Goal: Transaction & Acquisition: Obtain resource

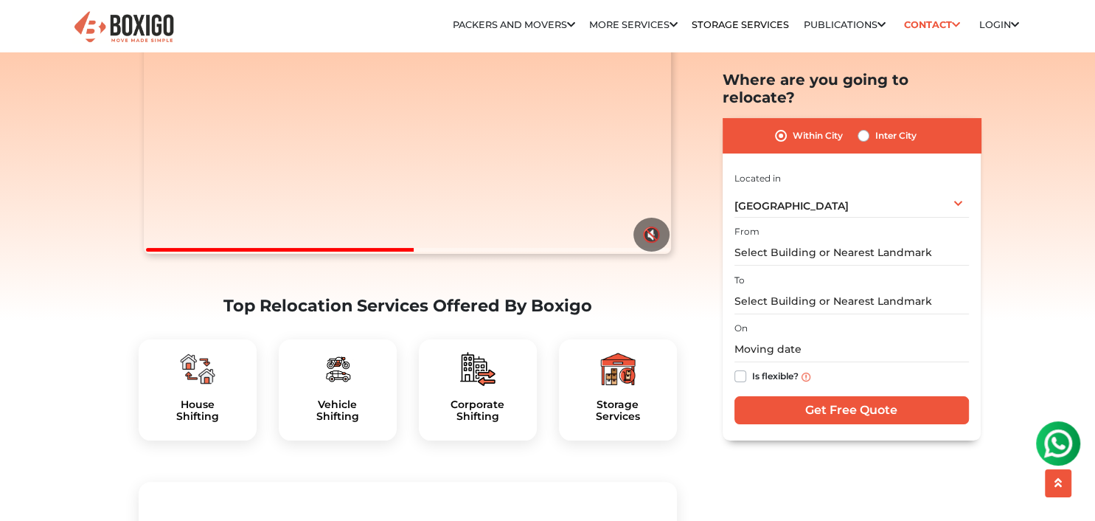
scroll to position [233, 0]
click at [650, 252] on button "🔇" at bounding box center [652, 235] width 36 height 34
click at [152, 254] on video "Your browser does not support the video tag." at bounding box center [407, 122] width 527 height 264
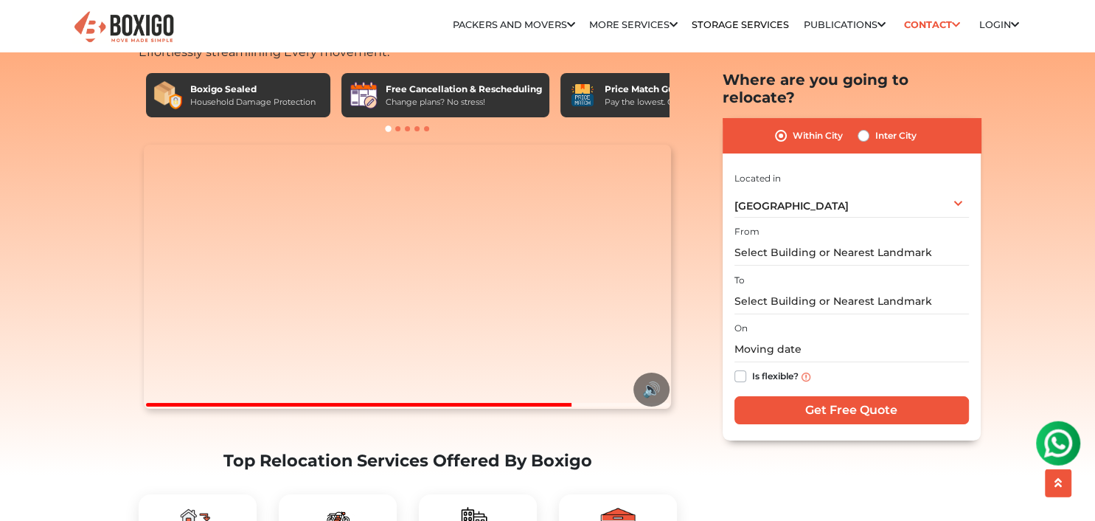
scroll to position [77, 0]
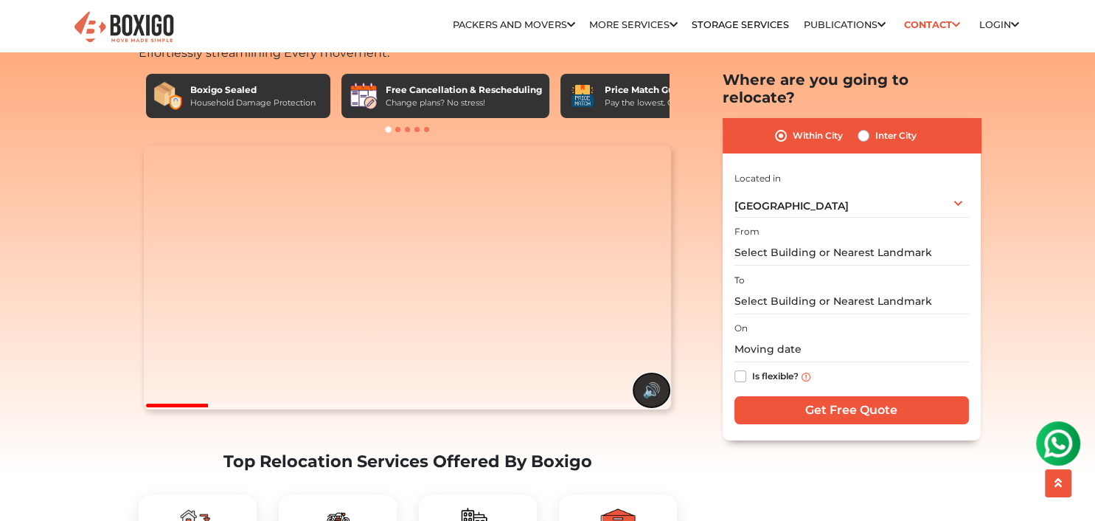
click at [650, 407] on button "🔊" at bounding box center [652, 390] width 36 height 34
click at [648, 407] on button "🔇" at bounding box center [652, 390] width 36 height 34
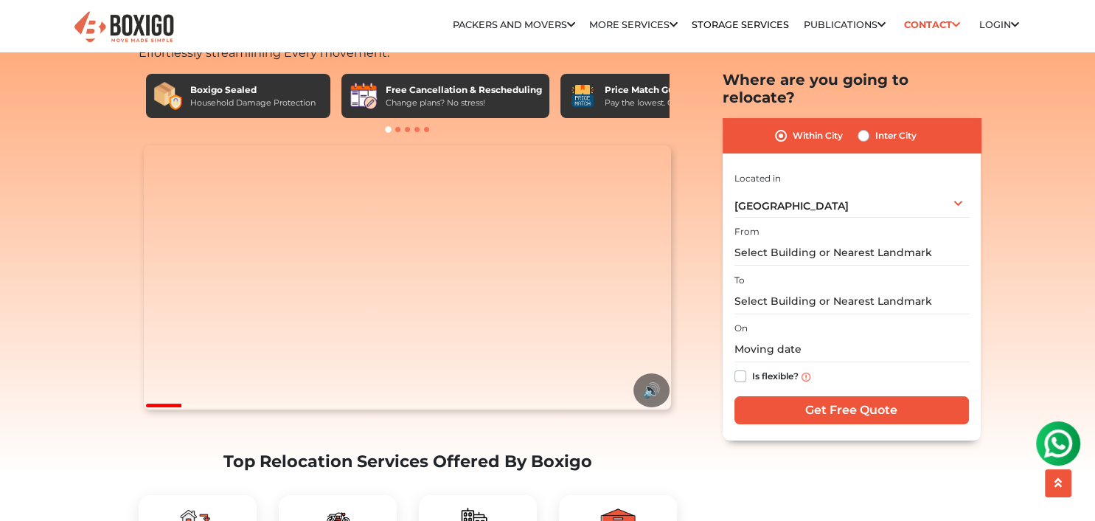
click at [336, 245] on video "Your browser does not support the video tag." at bounding box center [407, 277] width 527 height 264
click at [651, 407] on button "🔊" at bounding box center [652, 390] width 36 height 34
click at [887, 240] on input "text" at bounding box center [852, 253] width 235 height 26
click at [869, 240] on input "text" at bounding box center [852, 253] width 235 height 26
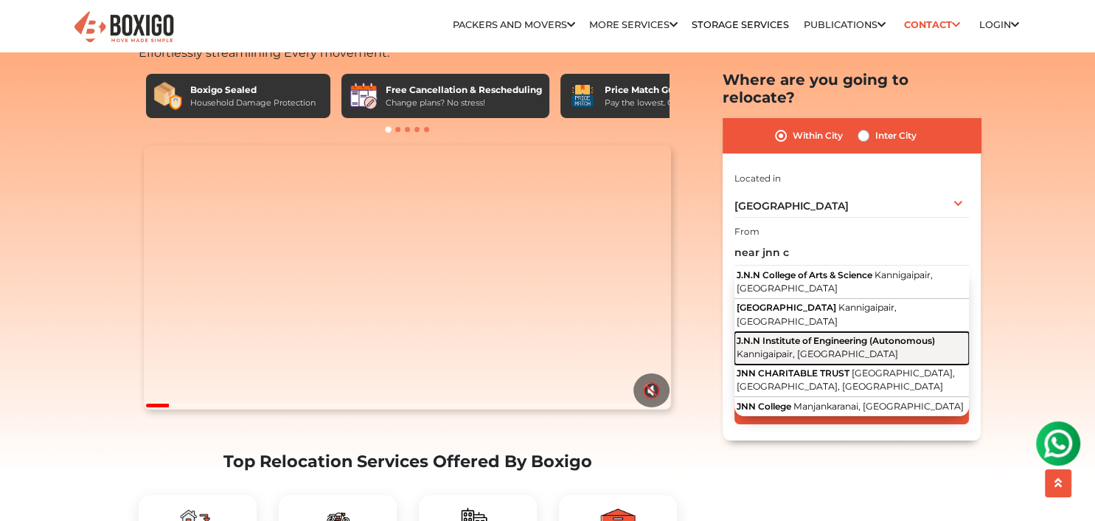
click at [865, 335] on span "J.N.N Institute of Engineering (Autonomous)" at bounding box center [836, 340] width 198 height 11
type input "J.N.N Institute of Engineering (Autonomous), Kannigaipair, [GEOGRAPHIC_DATA]"
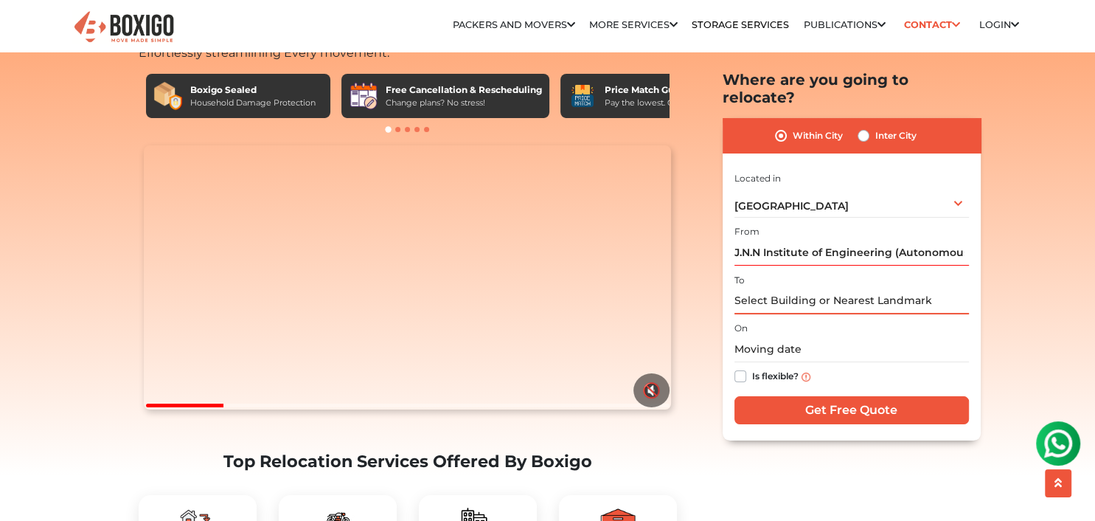
click at [898, 289] on input "text" at bounding box center [852, 301] width 235 height 26
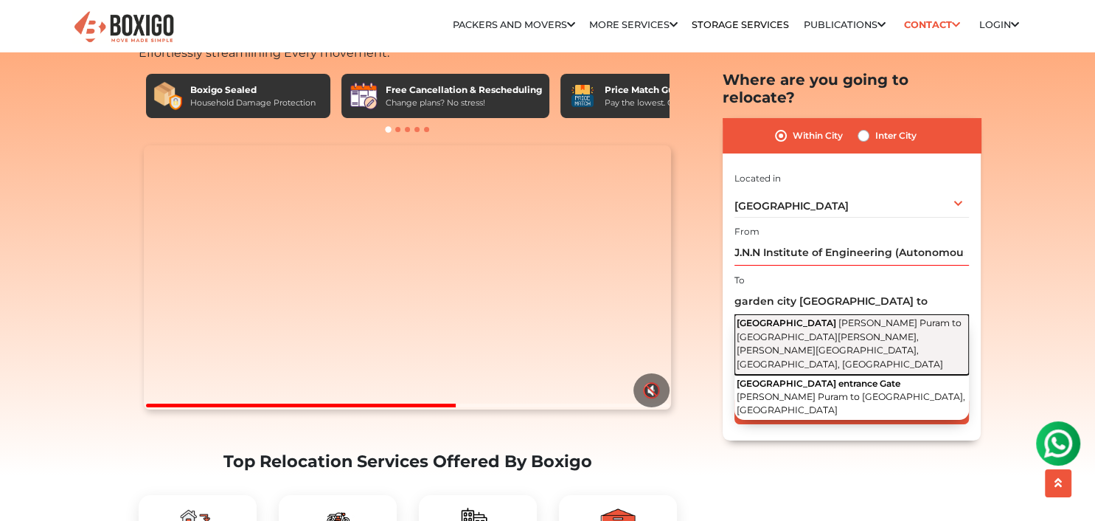
click at [866, 320] on span "[PERSON_NAME] Puram to [GEOGRAPHIC_DATA][PERSON_NAME], [PERSON_NAME][GEOGRAPHIC…" at bounding box center [849, 343] width 225 height 52
type input "KG Garden City, Nagaraja Puram to Perur Road, Ragavendra Garden, Nagaraja Puram…"
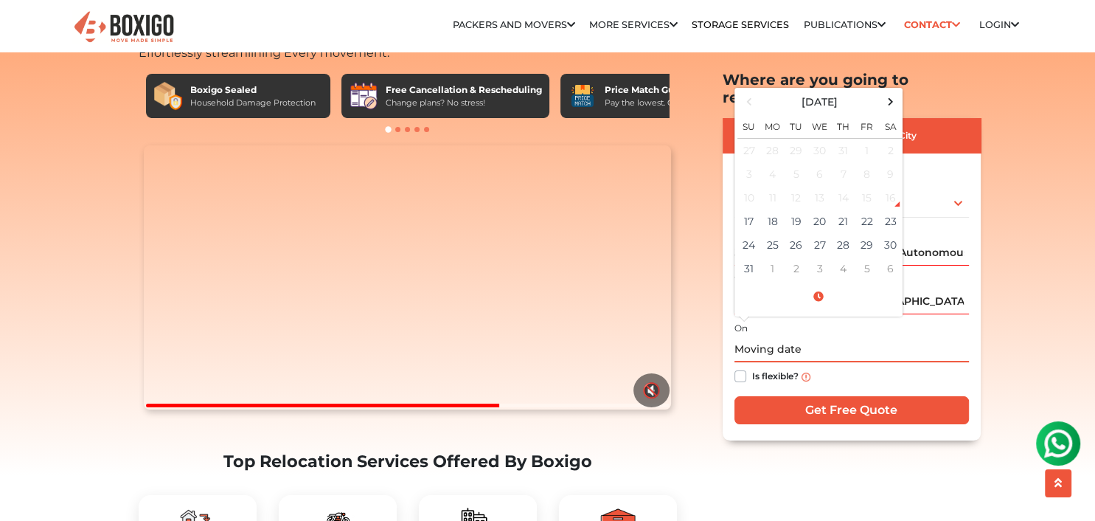
click at [860, 337] on input "text" at bounding box center [852, 350] width 235 height 26
click at [755, 257] on td "31" at bounding box center [750, 269] width 24 height 24
type input "08/31/2025 12:00 AM"
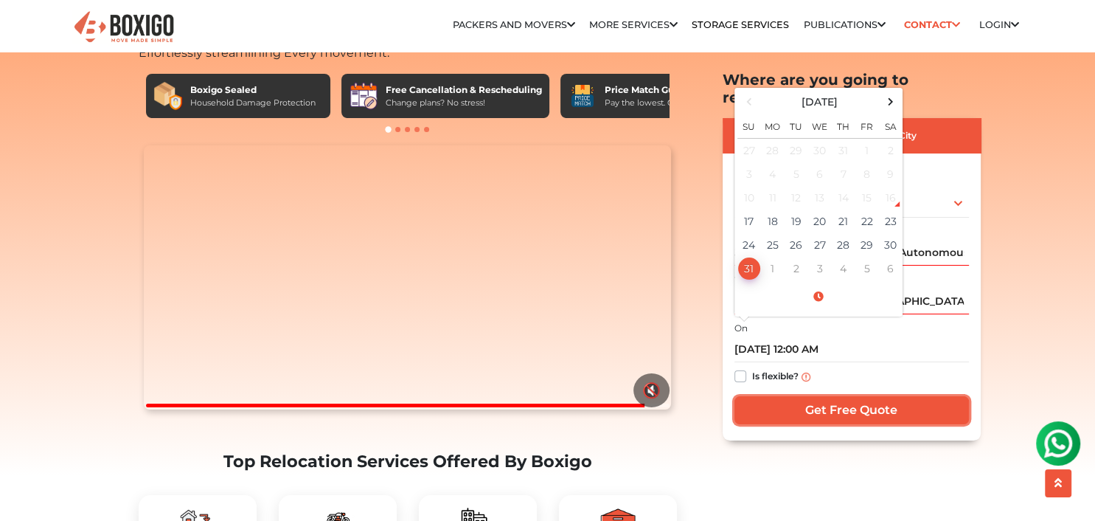
click at [908, 396] on input "Get Free Quote" at bounding box center [852, 410] width 235 height 28
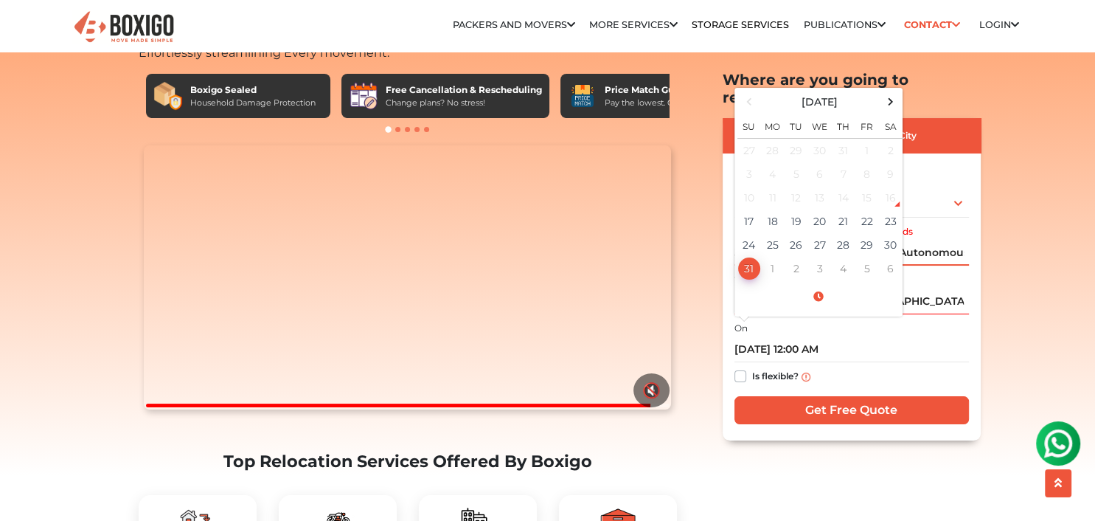
scroll to position [0, 145]
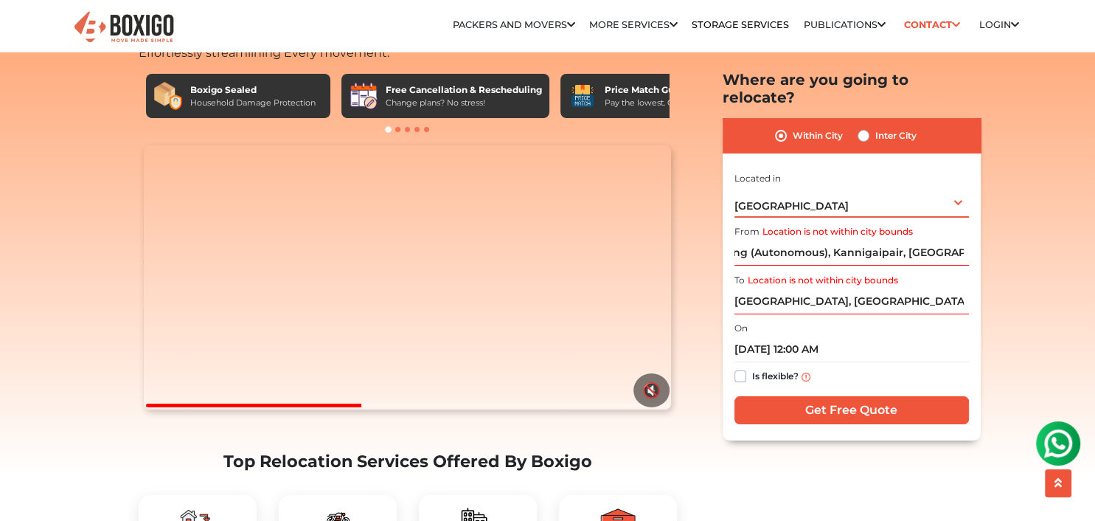
click at [960, 187] on div "Chennai Select City Bangalore Bengaluru Bhopal Bhubaneswar Chennai Coimbatore C…" at bounding box center [852, 202] width 235 height 31
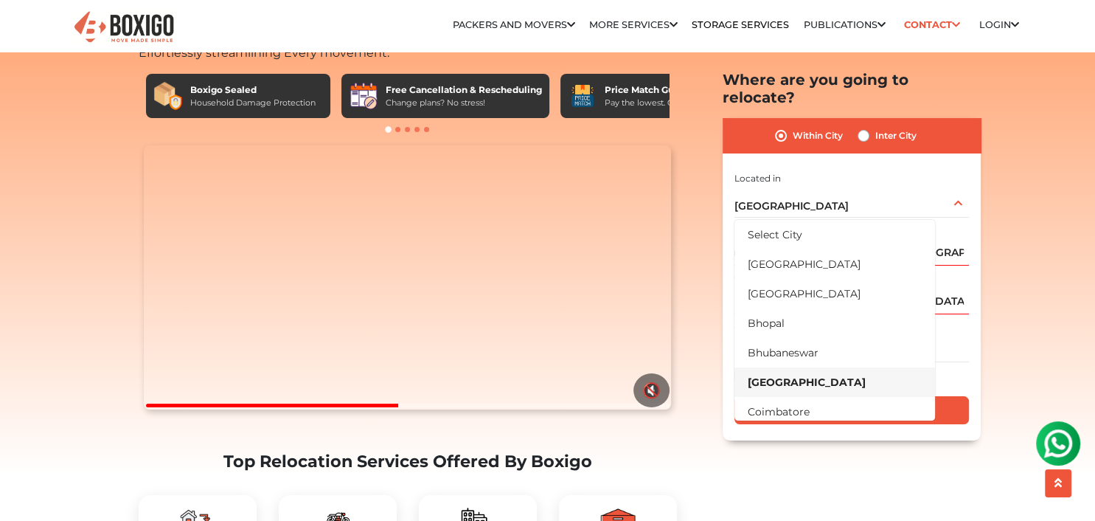
click at [875, 127] on label "Inter City" at bounding box center [895, 136] width 41 height 18
click at [866, 127] on input "Inter City" at bounding box center [864, 134] width 12 height 15
radio input "true"
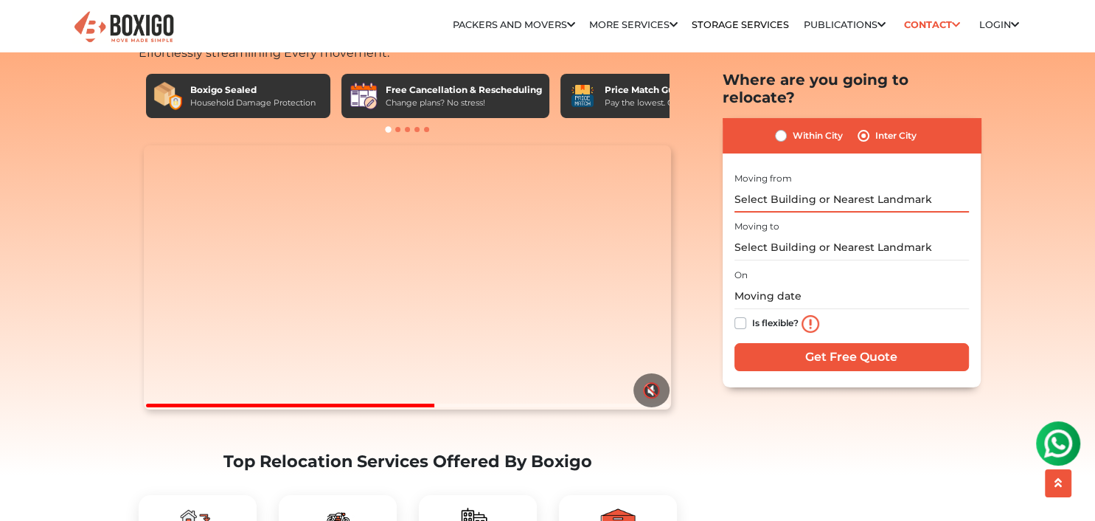
click at [891, 187] on input "text" at bounding box center [852, 200] width 235 height 26
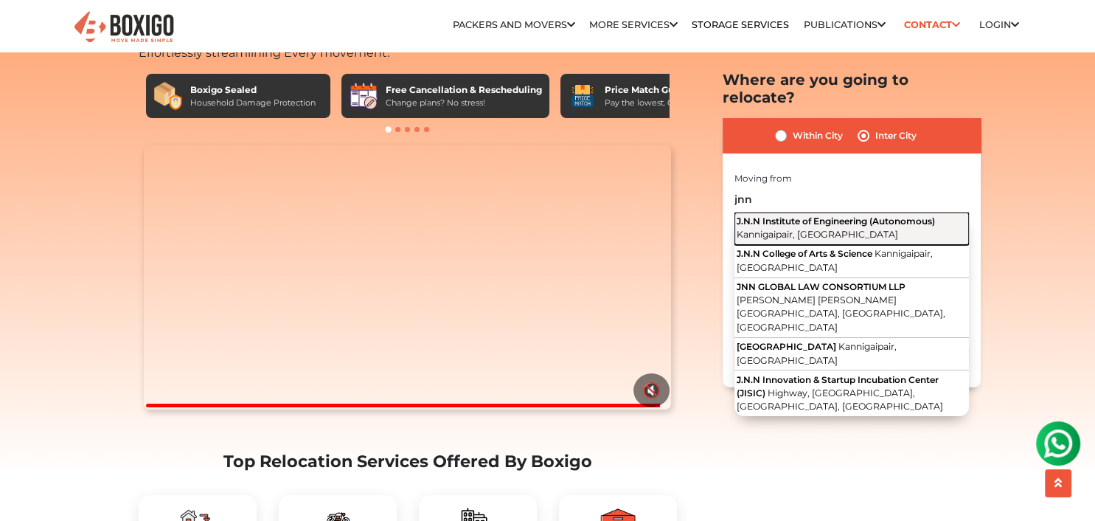
click at [908, 212] on button "J.N.N Institute of Engineering (Autonomous) Kannigaipair, Tamil Nadu" at bounding box center [852, 228] width 235 height 32
type input "J.N.N Institute of Engineering (Autonomous), Kannigaipair, [GEOGRAPHIC_DATA]"
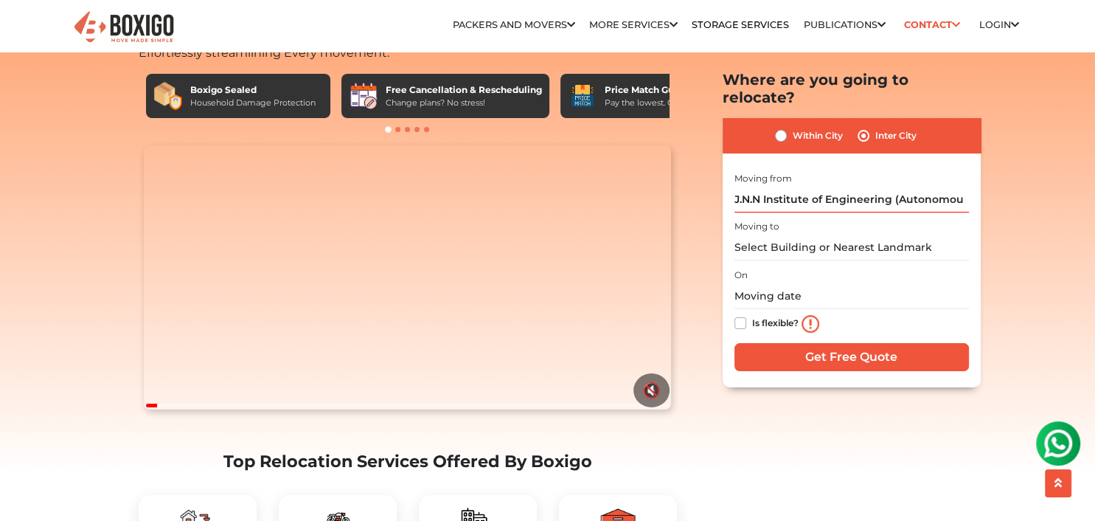
click at [867, 245] on div "I am shifting my 1 BHK 2 BHK 3 BHK 3 + BHK FEW ITEMS FEW ITEMS 1 BHK 2 BHK 3 BH…" at bounding box center [852, 272] width 235 height 207
click at [869, 235] on input "text" at bounding box center [852, 248] width 235 height 26
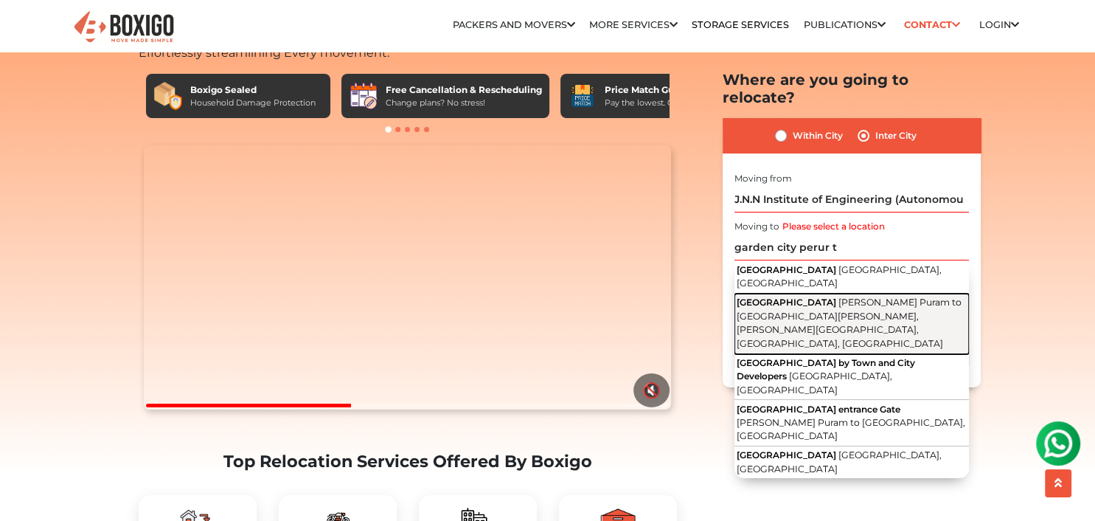
click at [911, 294] on button "KG Garden City Nagaraja Puram to Perur Road, Ragavendra Garden, Nagaraja Puram,…" at bounding box center [852, 324] width 235 height 60
type input "KG Garden City, Nagaraja Puram to Perur Road, Ragavendra Garden, Nagaraja Puram…"
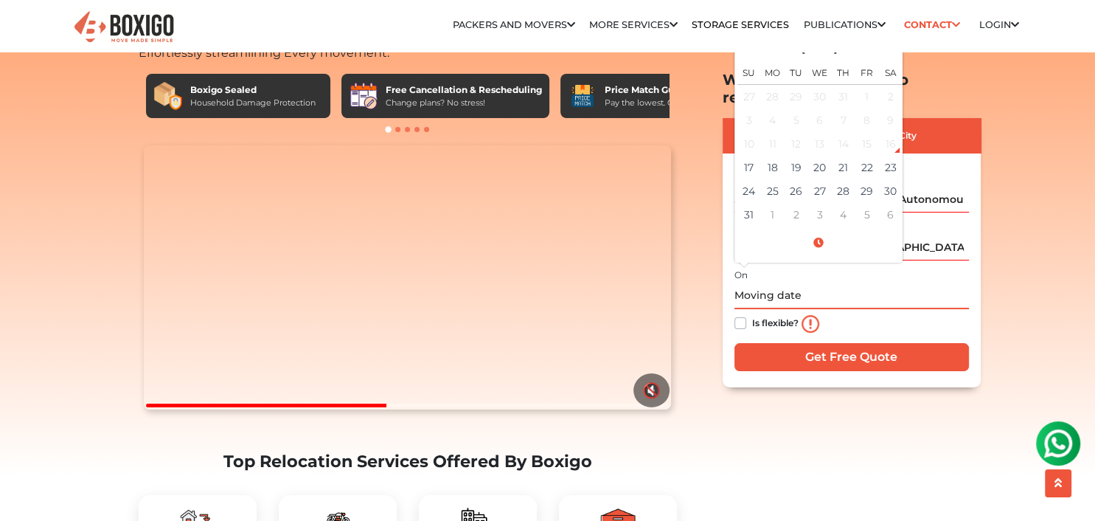
click at [911, 291] on input "text" at bounding box center [852, 296] width 235 height 26
click at [754, 205] on td "31" at bounding box center [750, 216] width 24 height 24
type input "08/31/2025 12:00 AM"
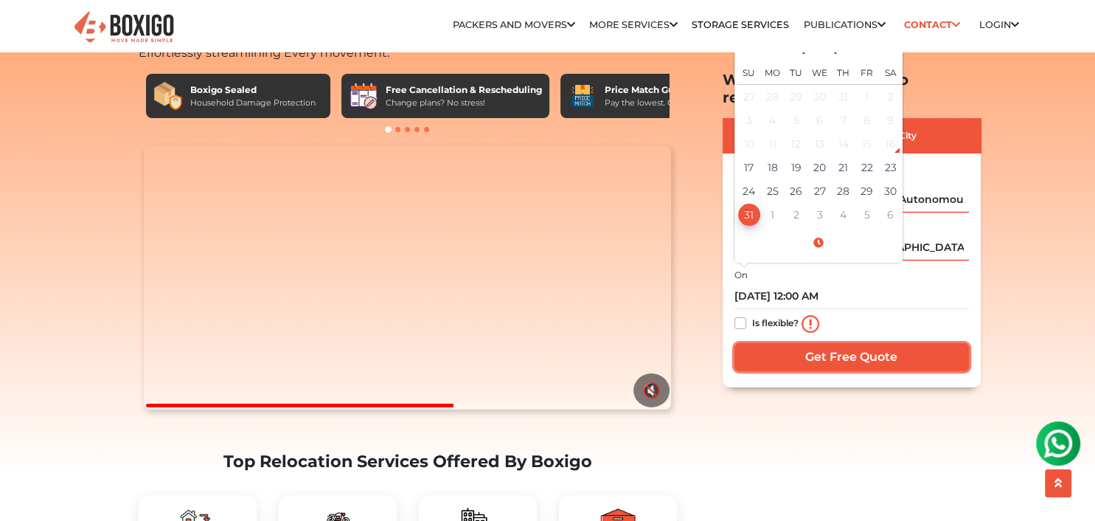
click at [904, 343] on input "Get Free Quote" at bounding box center [852, 357] width 235 height 28
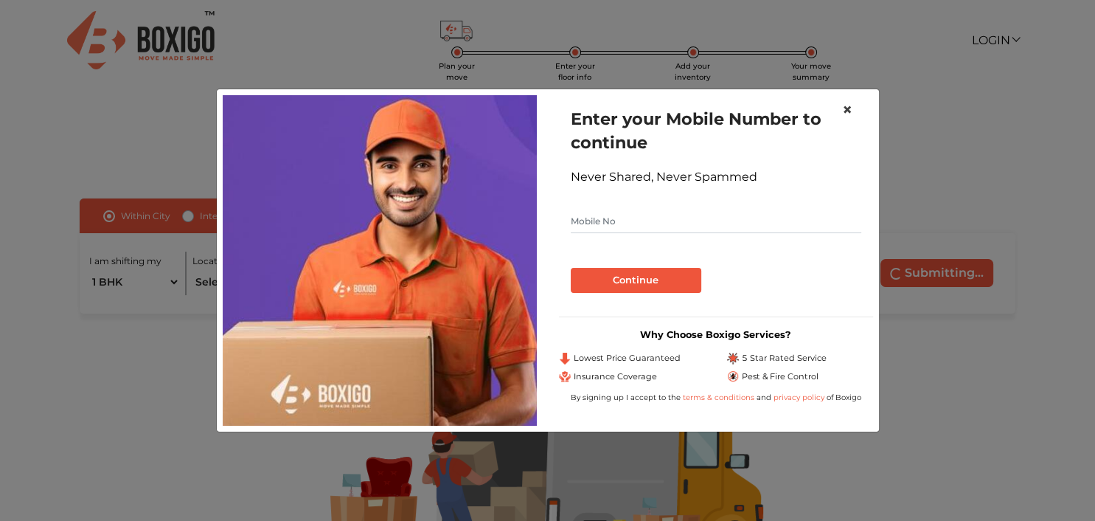
click at [845, 109] on span "×" at bounding box center [847, 109] width 10 height 21
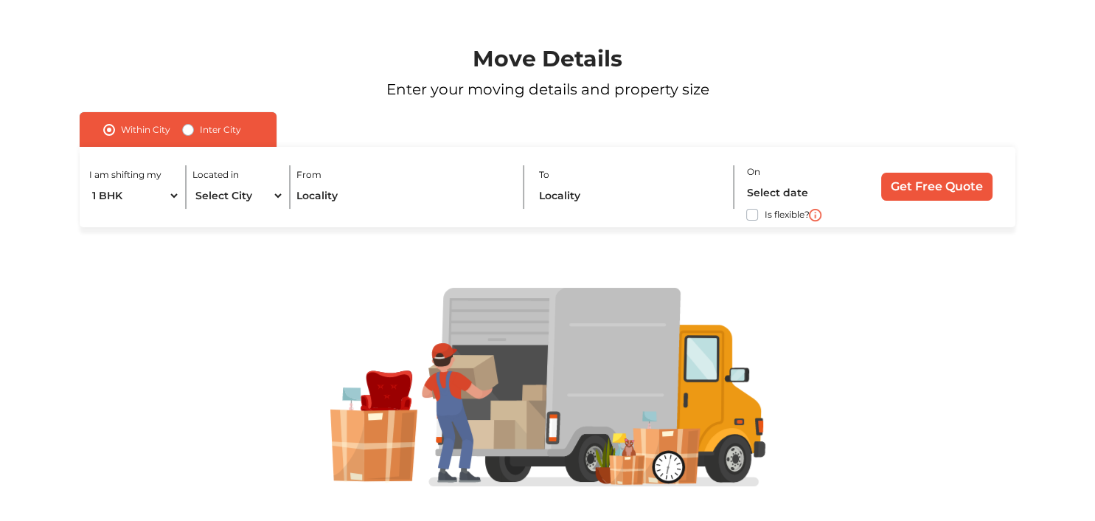
scroll to position [112, 0]
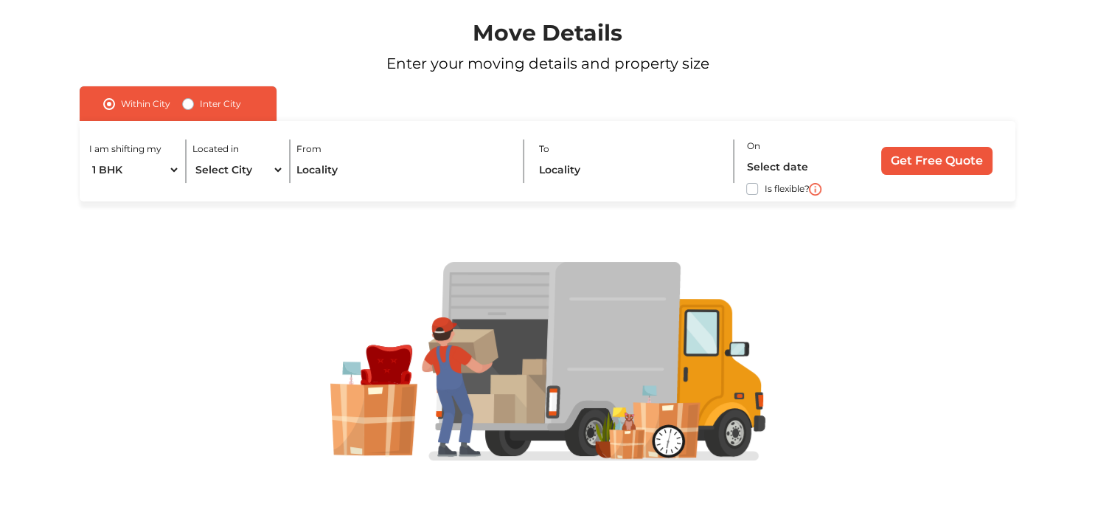
click at [200, 102] on label "Inter City" at bounding box center [220, 104] width 41 height 18
click at [190, 102] on input "Inter City" at bounding box center [188, 102] width 12 height 15
radio input "true"
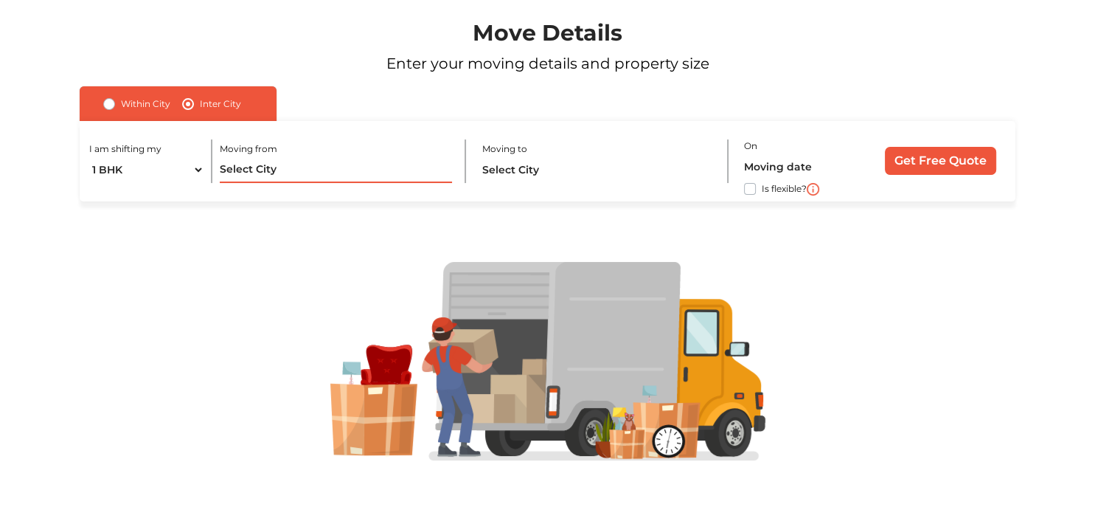
click at [268, 168] on input "text" at bounding box center [336, 170] width 232 height 26
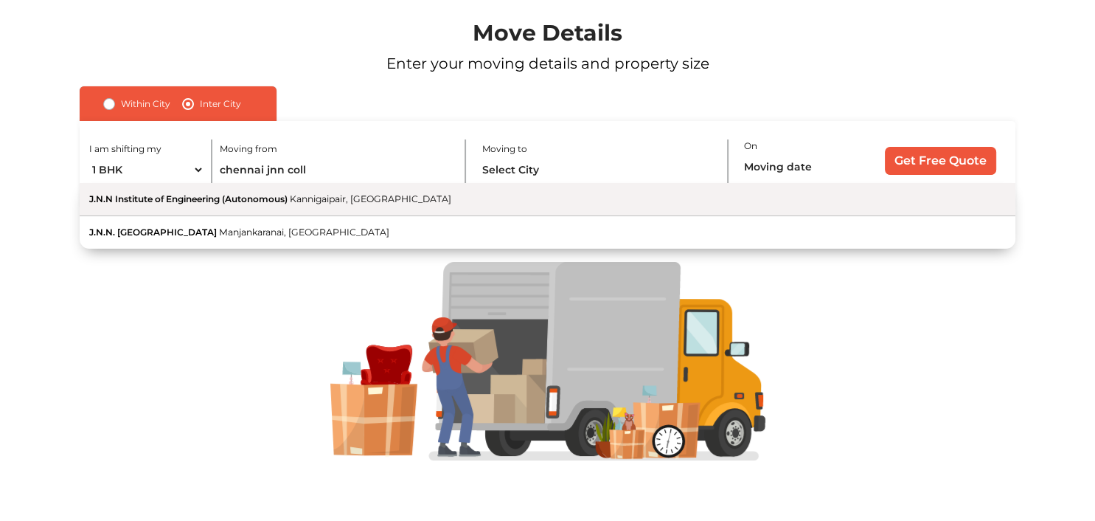
click at [170, 204] on span "J.N.N Institute of Engineering (Autonomous)" at bounding box center [188, 198] width 198 height 11
type input "J.N.N Institute of Engineering (Autonomous), Kannigaipair, [GEOGRAPHIC_DATA]"
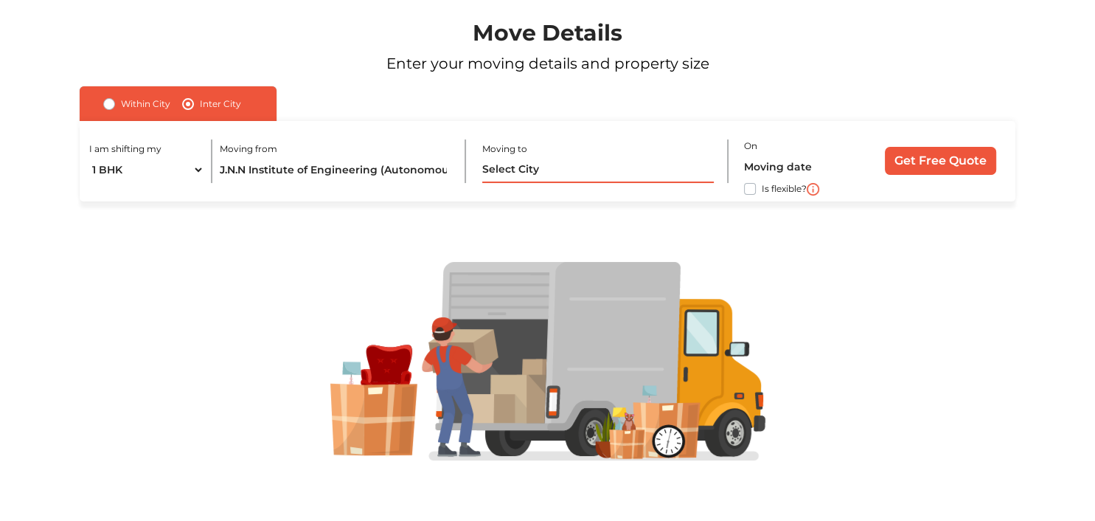
click at [500, 169] on input "text" at bounding box center [598, 170] width 232 height 26
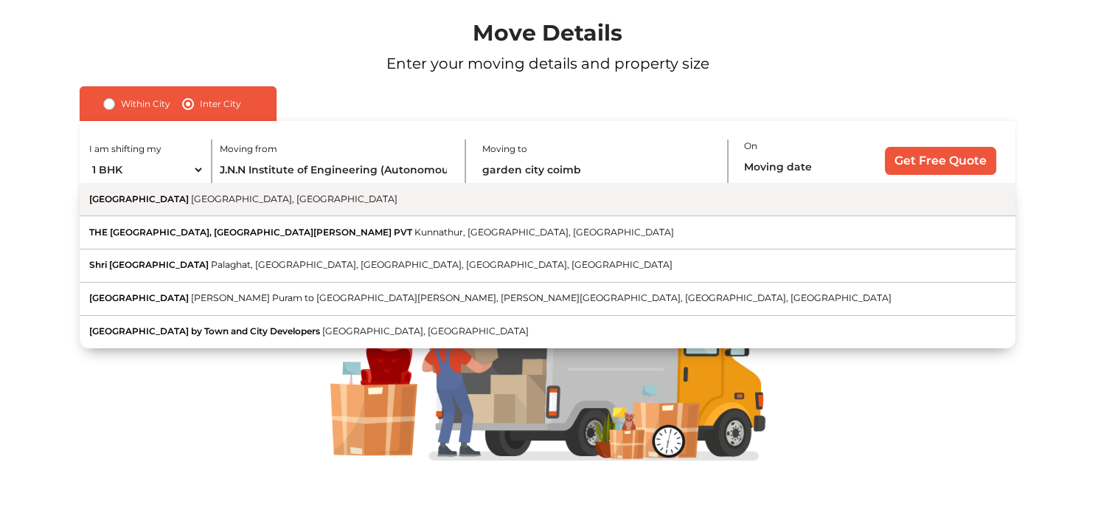
click at [305, 187] on button "[GEOGRAPHIC_DATA] [GEOGRAPHIC_DATA], [GEOGRAPHIC_DATA]" at bounding box center [548, 199] width 936 height 33
type input "[GEOGRAPHIC_DATA], [GEOGRAPHIC_DATA], [GEOGRAPHIC_DATA]"
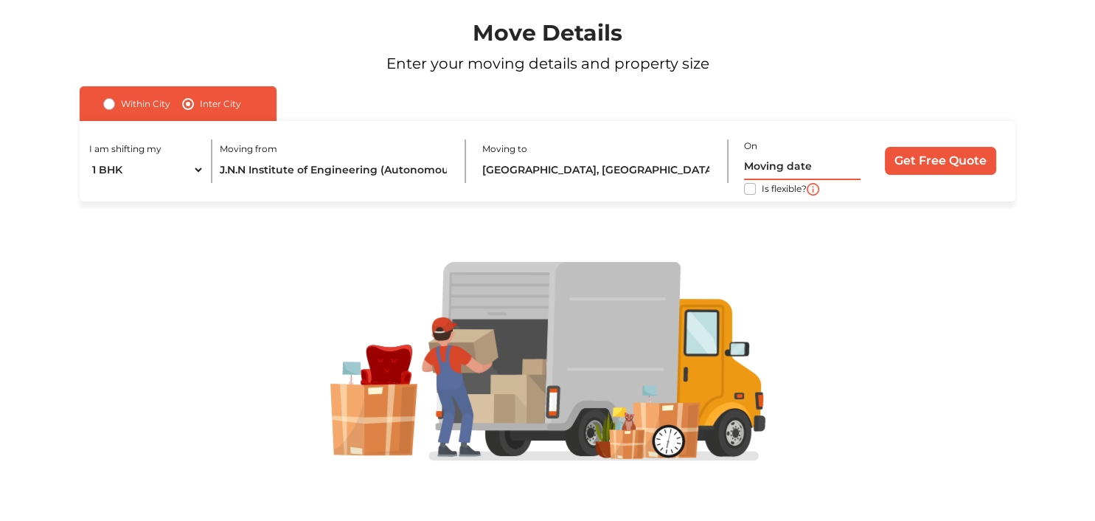
click at [858, 154] on input "text" at bounding box center [802, 167] width 117 height 26
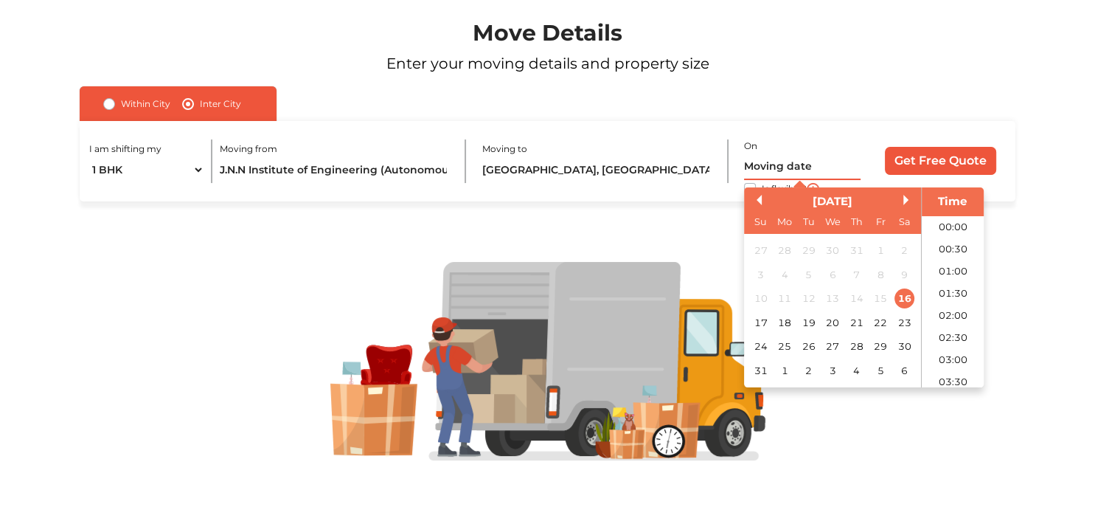
scroll to position [478, 0]
click at [763, 361] on div "31" at bounding box center [761, 371] width 20 height 20
type input "[DATE] 12:00 AM"
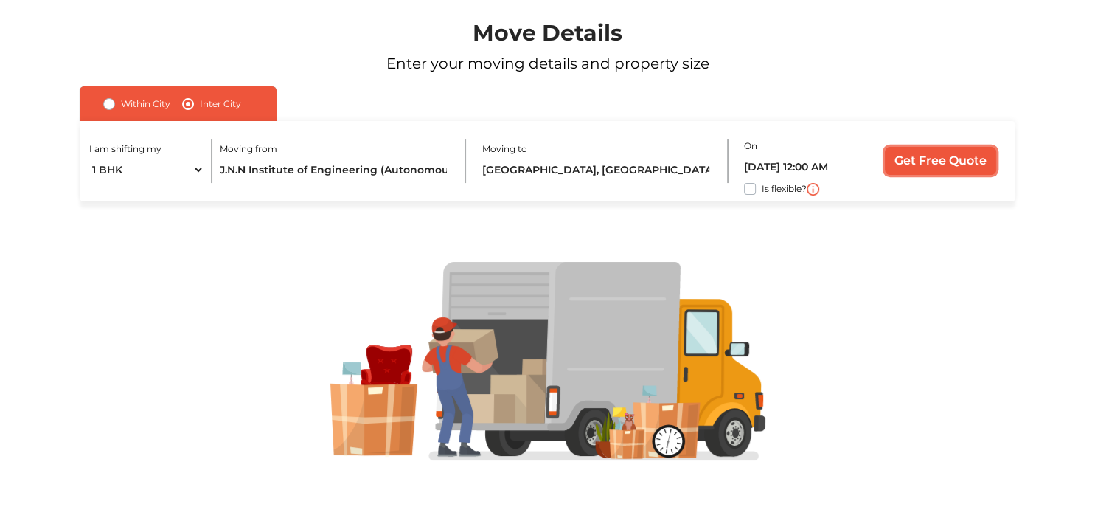
click at [954, 157] on input "Get Free Quote" at bounding box center [940, 161] width 111 height 28
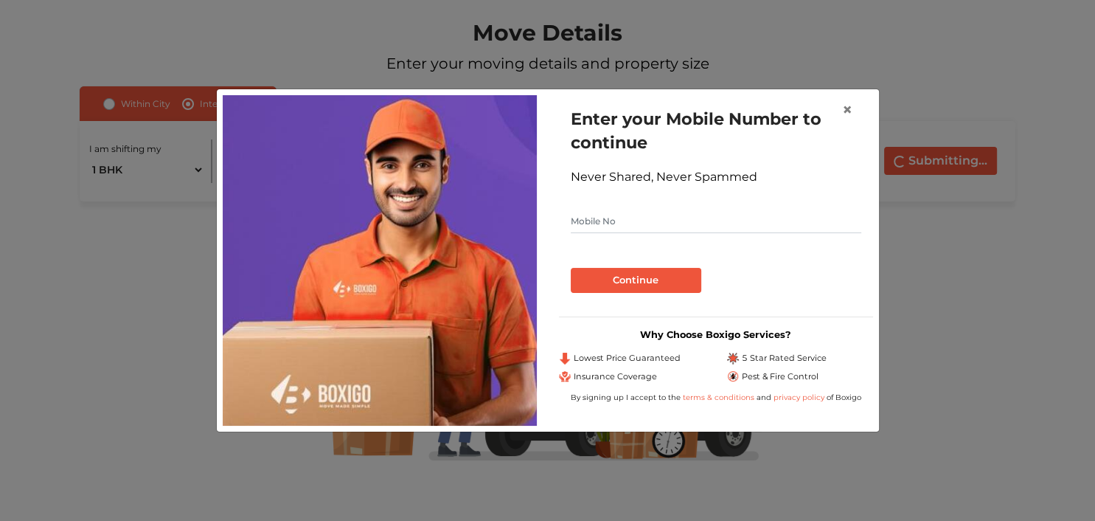
click at [703, 225] on input "text" at bounding box center [716, 221] width 291 height 24
drag, startPoint x: 633, startPoint y: 222, endPoint x: 516, endPoint y: 219, distance: 117.3
click at [571, 221] on input "9444695317" at bounding box center [716, 221] width 291 height 24
type input "9962036178"
click at [662, 274] on button "Continue" at bounding box center [636, 280] width 131 height 25
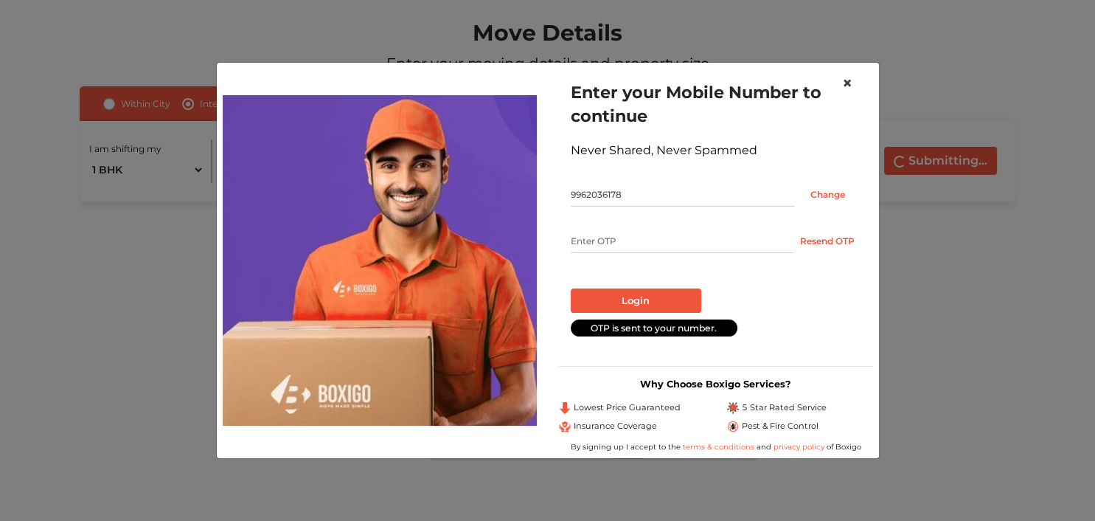
click at [851, 78] on span "×" at bounding box center [847, 82] width 10 height 21
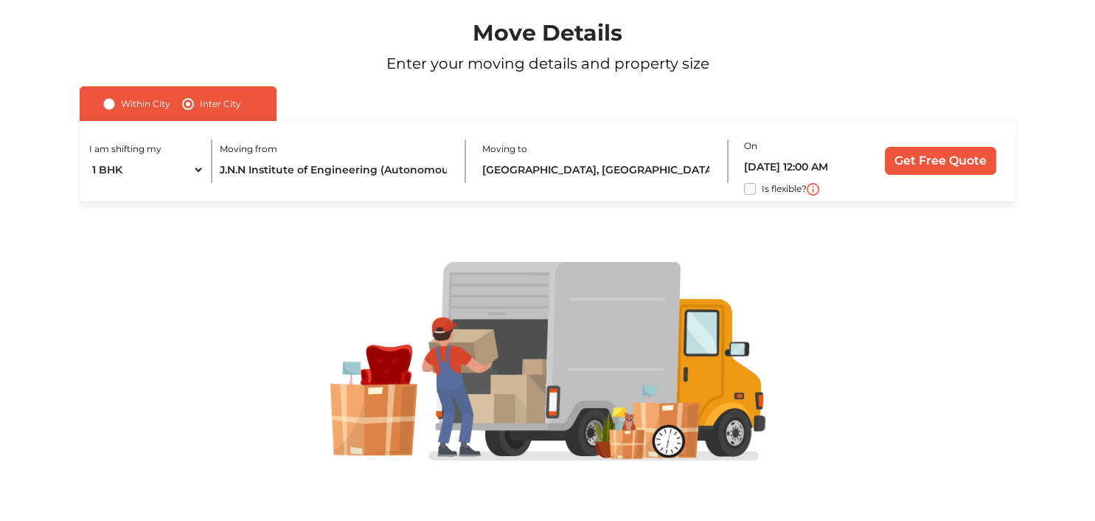
scroll to position [0, 0]
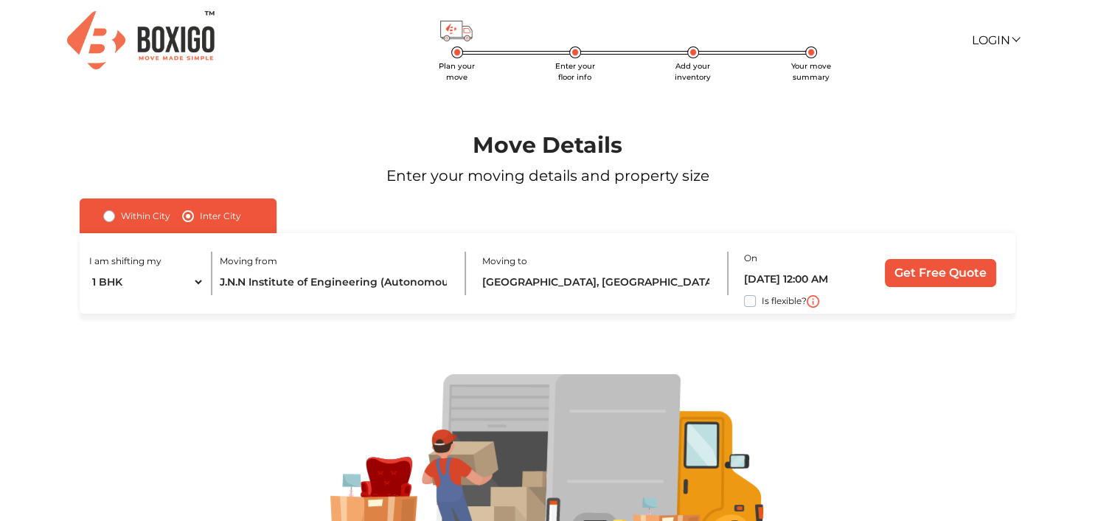
click at [180, 39] on img at bounding box center [141, 40] width 148 height 58
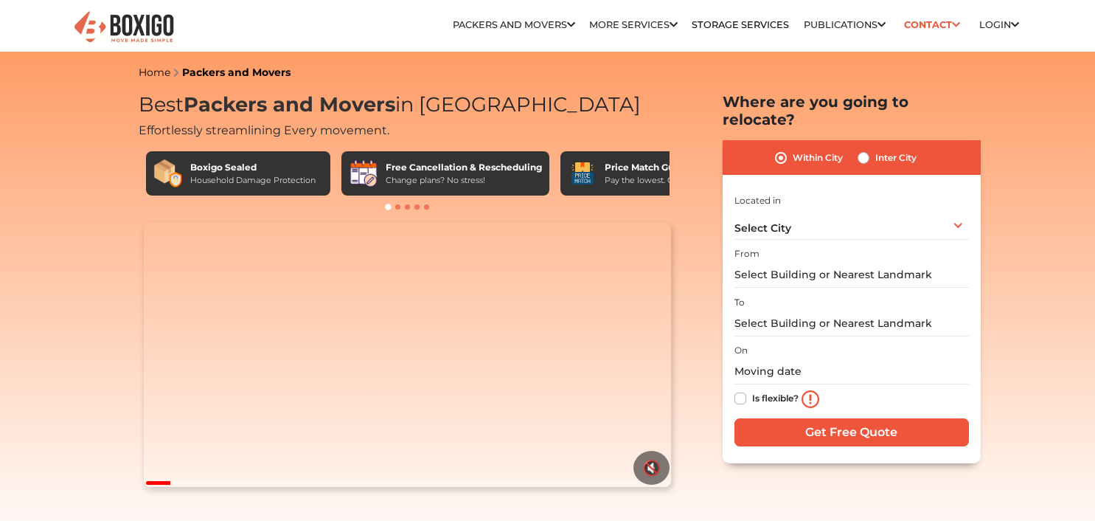
click at [937, 27] on link "Contact" at bounding box center [933, 24] width 66 height 23
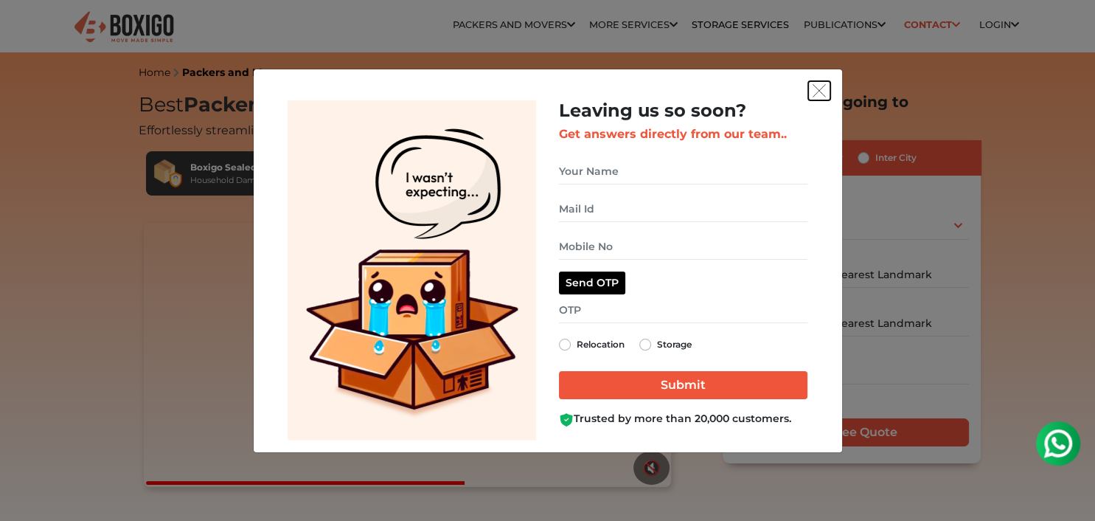
click at [815, 92] on img "get free quote dialog" at bounding box center [819, 90] width 13 height 13
